Goal: Task Accomplishment & Management: Complete application form

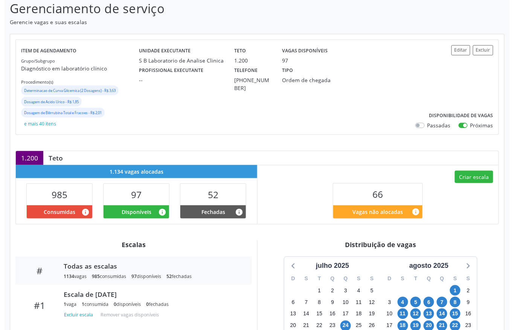
scroll to position [100, 0]
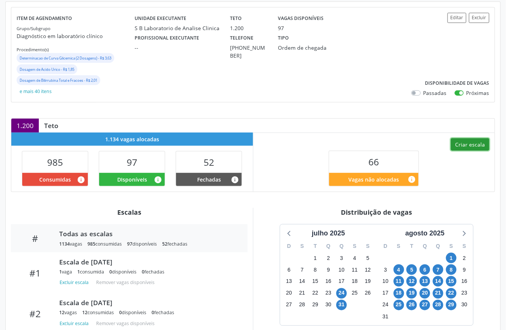
click at [471, 144] on button "Criar escala" at bounding box center [470, 144] width 38 height 13
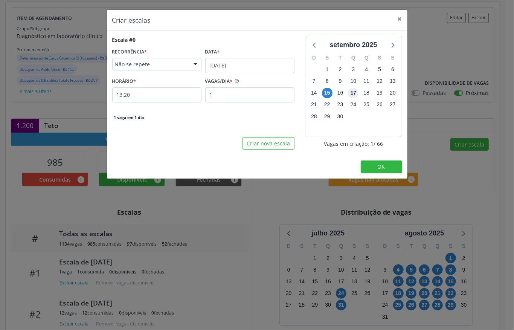
click at [353, 88] on span "17" at bounding box center [353, 93] width 11 height 11
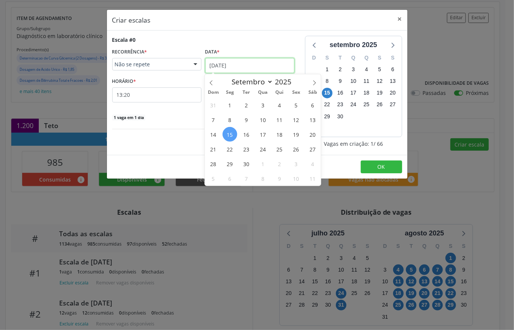
click at [248, 69] on input "[DATE]" at bounding box center [249, 65] width 89 height 15
click at [268, 136] on span "17" at bounding box center [263, 134] width 15 height 15
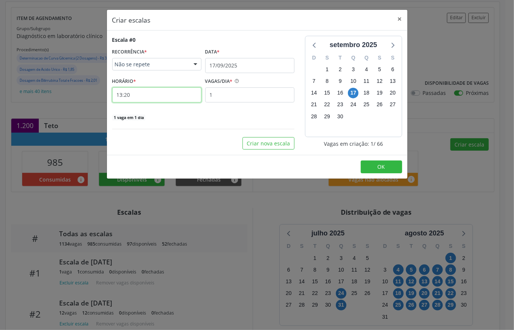
click at [153, 101] on input "13:20" at bounding box center [156, 94] width 89 height 15
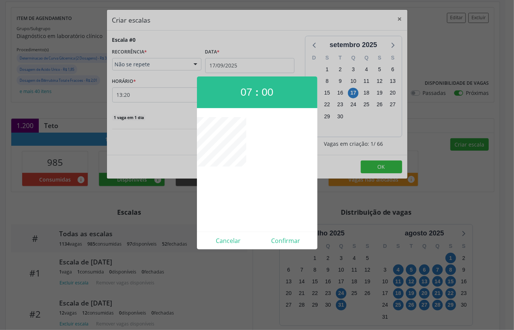
click at [287, 234] on div "Cancelar Confirmar" at bounding box center [257, 241] width 121 height 18
click at [287, 236] on button "Confirmar" at bounding box center [286, 241] width 58 height 12
type input "07:00"
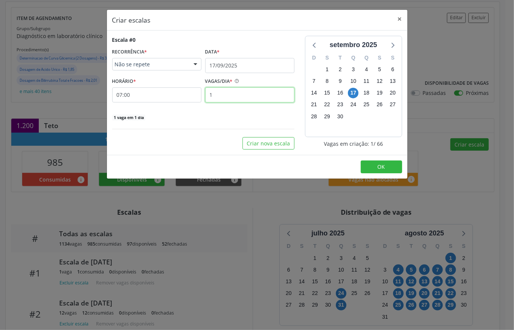
click at [234, 88] on input "1" at bounding box center [249, 94] width 89 height 15
type input "12"
click at [370, 162] on button "OK" at bounding box center [381, 167] width 41 height 13
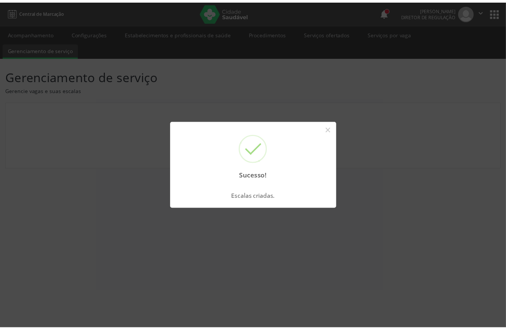
scroll to position [0, 0]
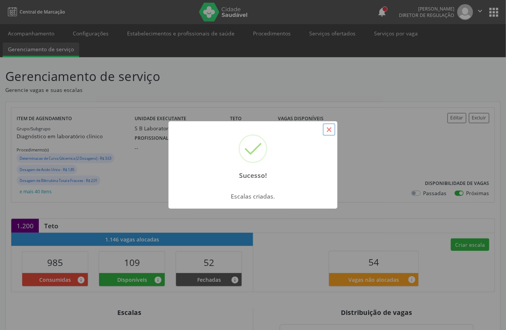
click at [324, 127] on button "×" at bounding box center [329, 129] width 13 height 13
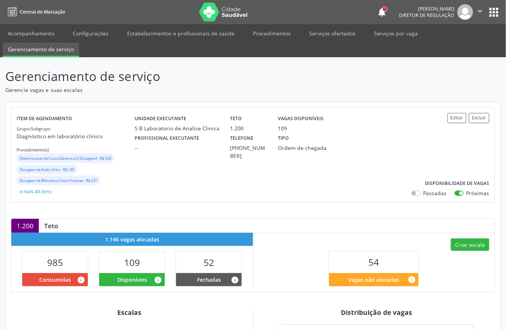
click at [481, 5] on button "" at bounding box center [480, 12] width 14 height 16
click at [462, 44] on link "Sair" at bounding box center [461, 46] width 52 height 11
